Goal: Task Accomplishment & Management: Use online tool/utility

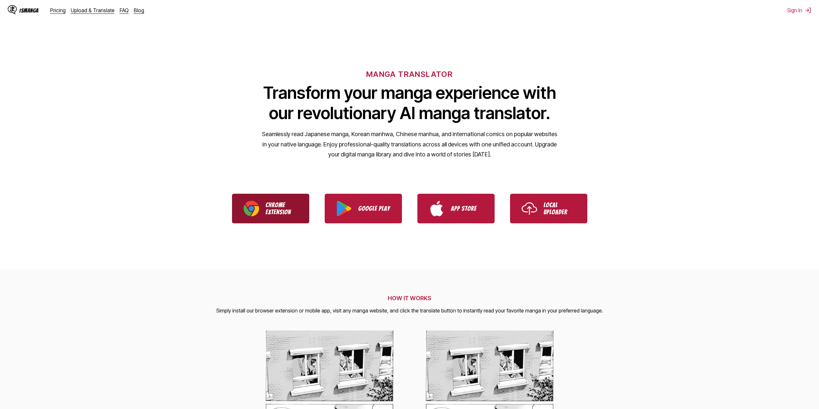
click at [270, 202] on p "Chrome Extension" at bounding box center [281, 208] width 32 height 14
click at [32, 8] on div "IsManga" at bounding box center [28, 10] width 19 height 6
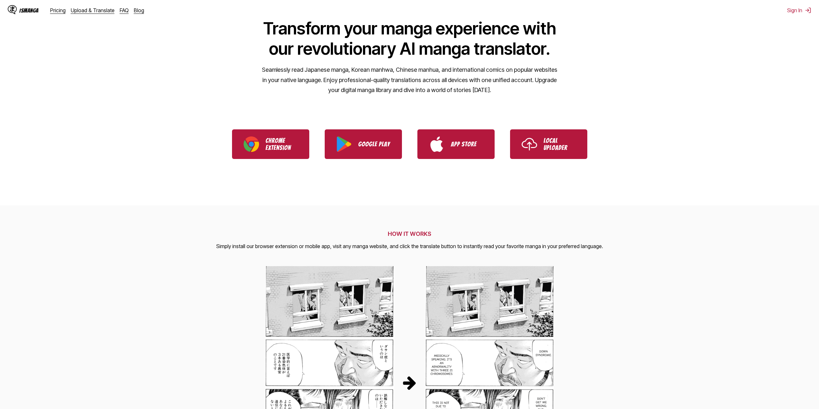
scroll to position [97, 0]
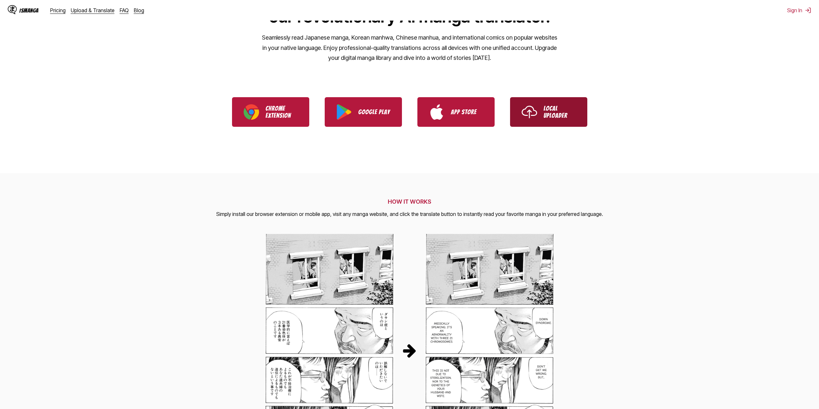
click at [540, 111] on link "Local Uploader" at bounding box center [548, 112] width 77 height 30
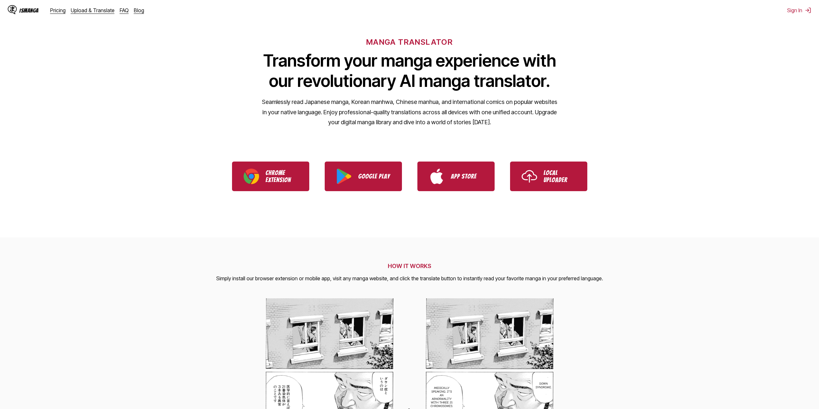
scroll to position [0, 0]
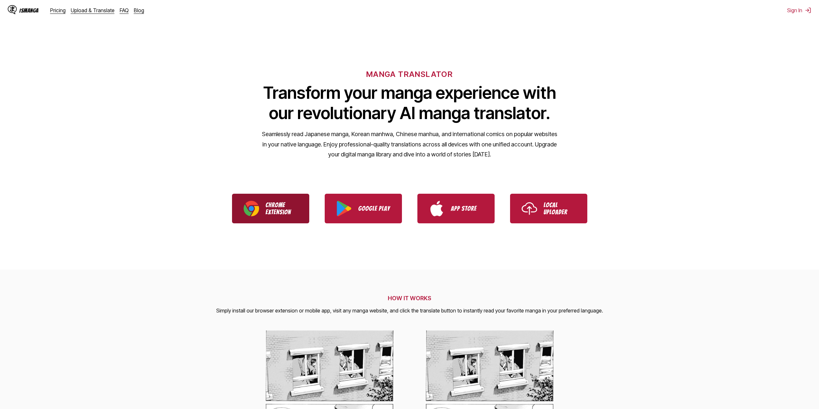
click at [286, 207] on p "Chrome Extension" at bounding box center [281, 208] width 32 height 14
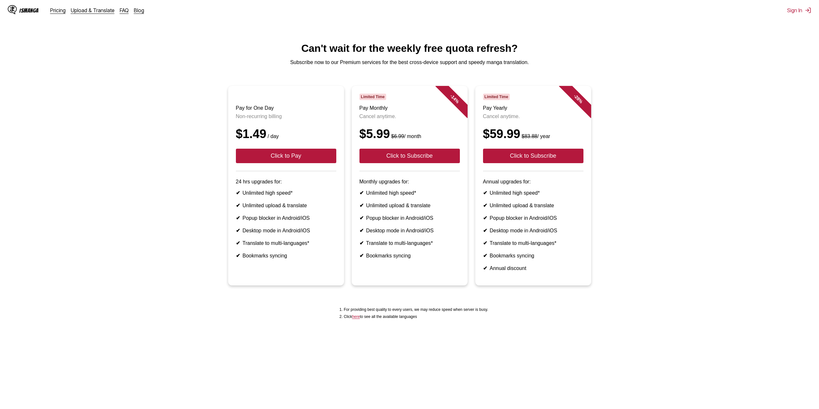
drag, startPoint x: 314, startPoint y: 112, endPoint x: 307, endPoint y: 87, distance: 26.1
click at [304, 84] on main "Can't wait for the weekly free quota refresh? Subscribe now to our Premium serv…" at bounding box center [409, 226] width 819 height 368
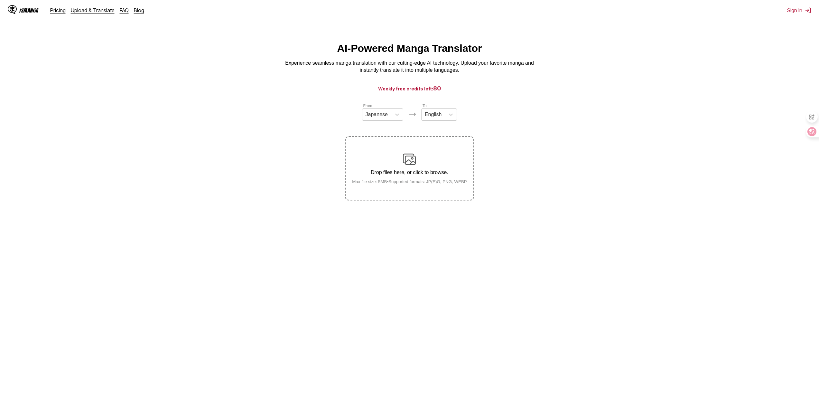
click at [417, 149] on label "Drop files here, or click to browse. Max file size: 5MB • Supported formats: JP…" at bounding box center [409, 168] width 127 height 63
click at [0, 0] on input "Drop files here, or click to browse. Max file size: 5MB • Supported formats: JP…" at bounding box center [0, 0] width 0 height 0
